Goal: Navigation & Orientation: Understand site structure

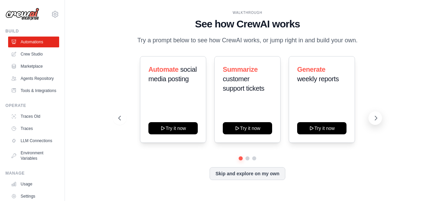
click at [375, 116] on icon at bounding box center [376, 118] width 7 height 7
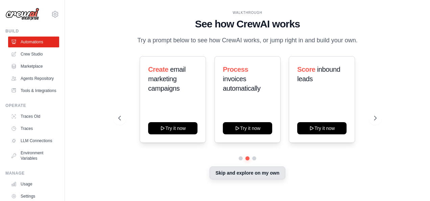
click at [227, 174] on button "Skip and explore on my own" at bounding box center [247, 172] width 75 height 13
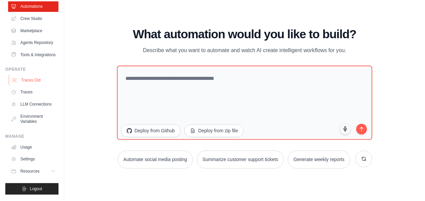
scroll to position [52, 0]
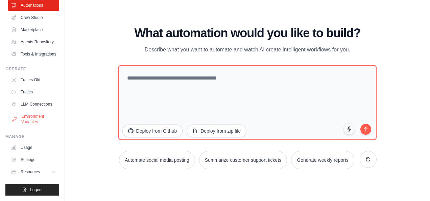
click at [28, 118] on link "Environment Variables" at bounding box center [34, 119] width 51 height 16
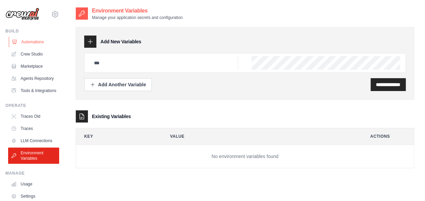
click at [30, 41] on link "Automations" at bounding box center [34, 42] width 51 height 11
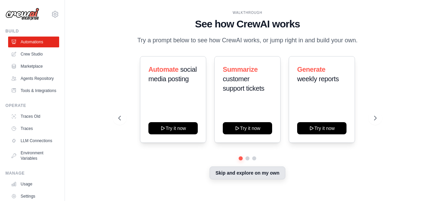
click at [232, 169] on button "Skip and explore on my own" at bounding box center [247, 172] width 75 height 13
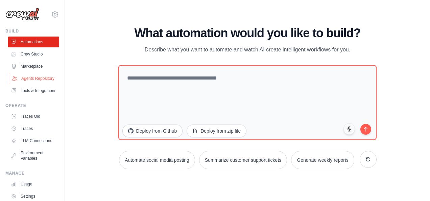
click at [37, 78] on link "Agents Repository" at bounding box center [34, 78] width 51 height 11
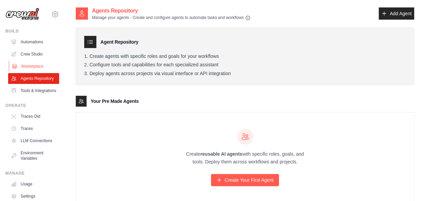
click at [42, 66] on link "Marketplace" at bounding box center [34, 66] width 51 height 11
